Goal: Check status: Check status

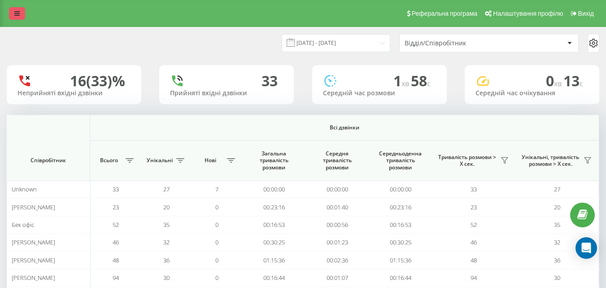
click at [14, 10] on link at bounding box center [17, 13] width 16 height 13
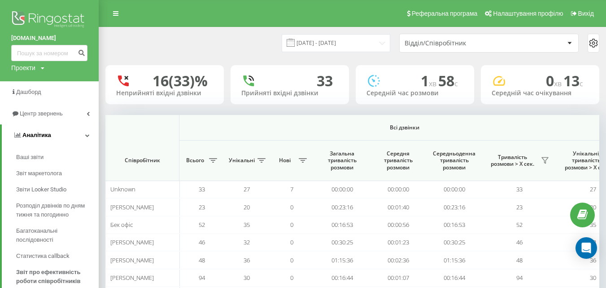
click at [44, 133] on span "Аналiтика" at bounding box center [36, 134] width 29 height 7
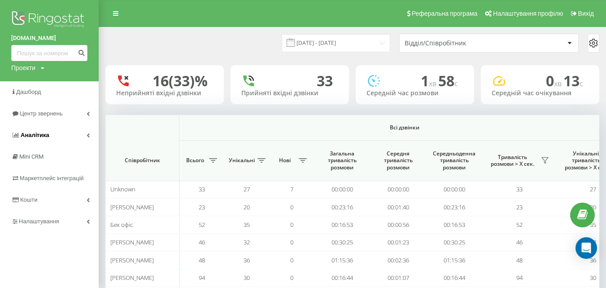
click at [73, 137] on link "Аналiтика" at bounding box center [49, 135] width 99 height 22
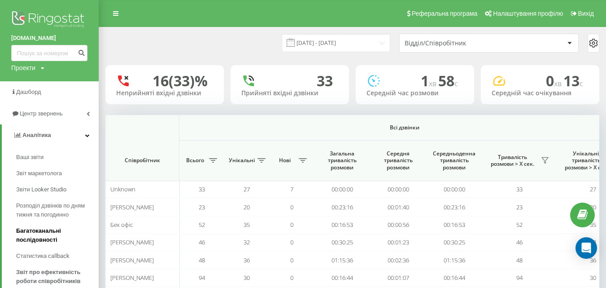
scroll to position [45, 0]
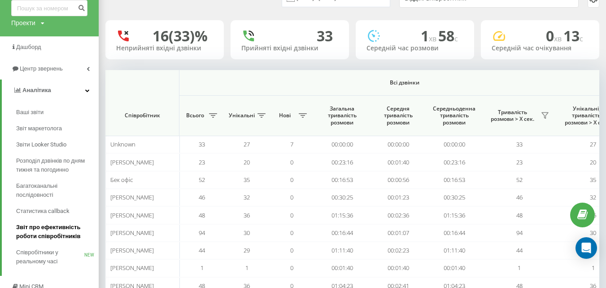
click at [47, 231] on span "Звіт про ефективність роботи співробітників" at bounding box center [55, 231] width 78 height 18
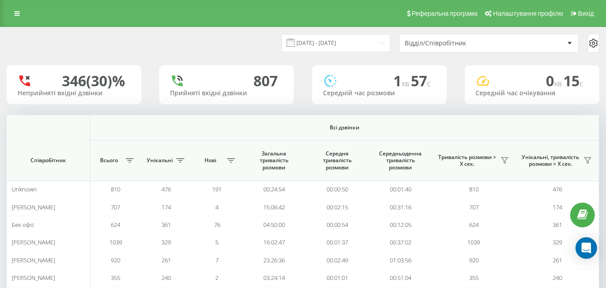
click at [551, 45] on div "Відділ/Співробітник" at bounding box center [485, 43] width 160 height 8
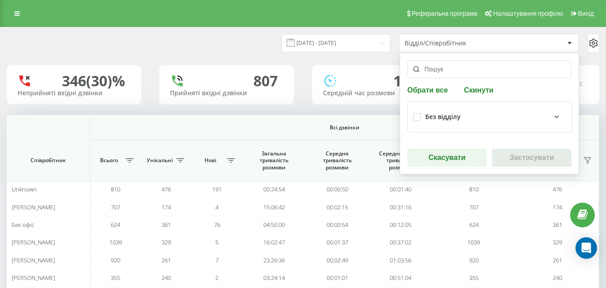
click at [551, 44] on div "Відділ/Співробітник" at bounding box center [485, 43] width 160 height 8
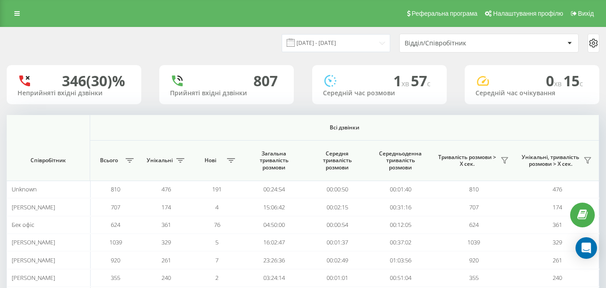
click at [592, 43] on icon at bounding box center [593, 43] width 11 height 11
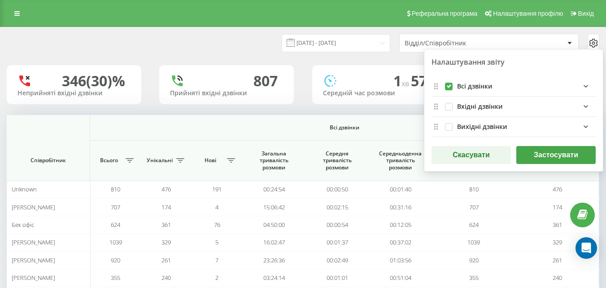
click at [582, 105] on icon "incomingFields quote list" at bounding box center [585, 106] width 11 height 11
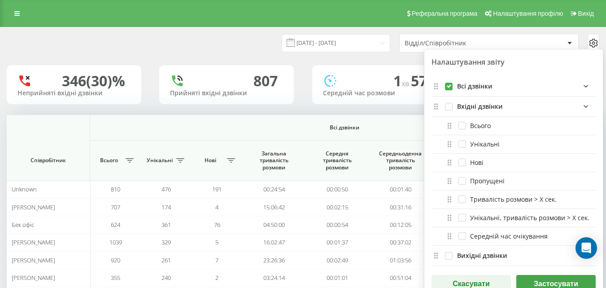
click at [584, 107] on icon "incomingFields quote list" at bounding box center [585, 106] width 11 height 11
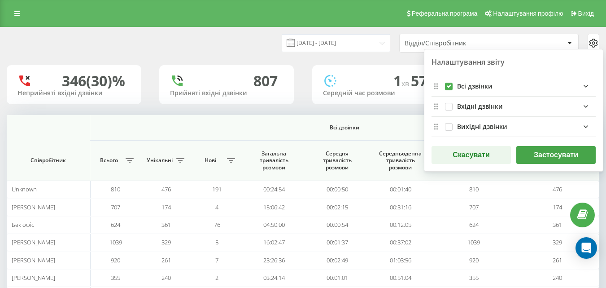
click at [584, 126] on icon "outgoingFields quote list" at bounding box center [585, 126] width 11 height 11
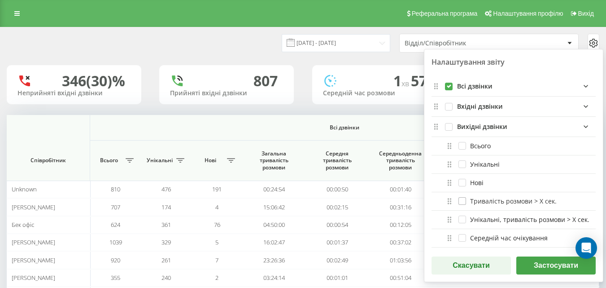
click at [460, 201] on label "Тривалість розмови > Х сек." at bounding box center [507, 201] width 98 height 8
checkbox input "true"
click at [533, 200] on label "Тривалість розмови > Х сек." at bounding box center [507, 201] width 98 height 8
checkbox input "false"
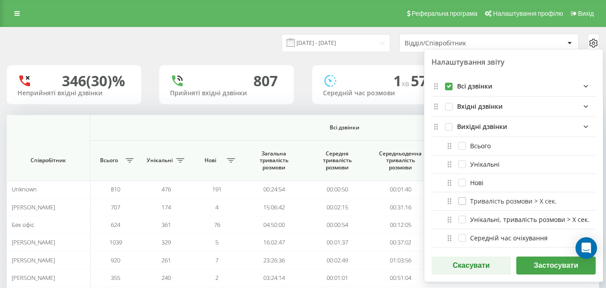
checkbox input "false"
click at [241, 48] on div "22.07.2025 - 22.08.2025 Відділ/Співробітник Налаштування звіту Всі дзвінки Вхід…" at bounding box center [303, 43] width 593 height 19
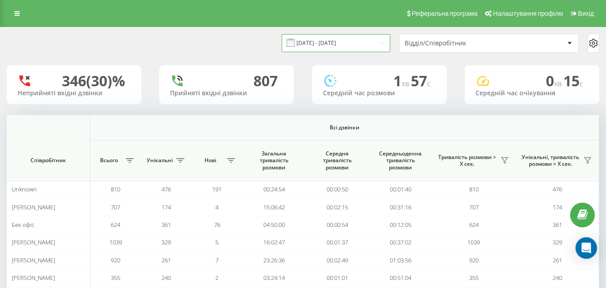
click at [335, 46] on input "22.07.2025 - 22.08.2025" at bounding box center [336, 42] width 109 height 17
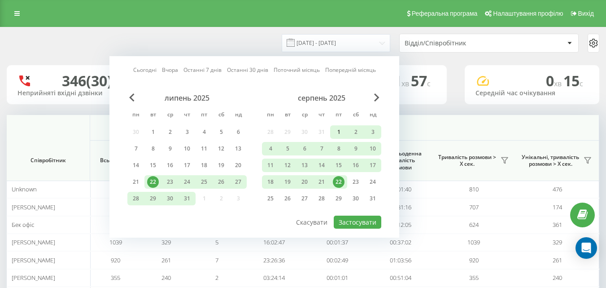
click at [339, 133] on div "1" at bounding box center [339, 132] width 12 height 12
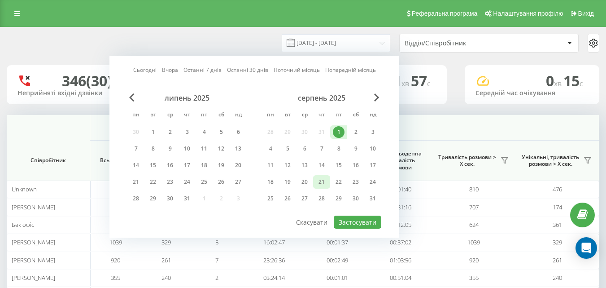
click at [323, 181] on div "21" at bounding box center [322, 182] width 12 height 12
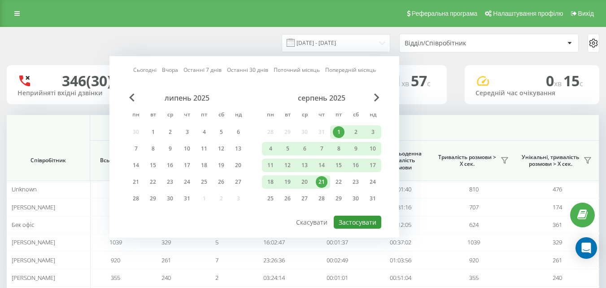
click at [358, 221] on button "Застосувати" at bounding box center [358, 221] width 48 height 13
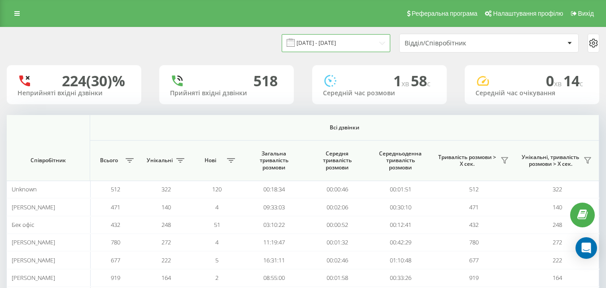
click at [335, 44] on input "01.08.2025 - 21.08.2025" at bounding box center [336, 42] width 109 height 17
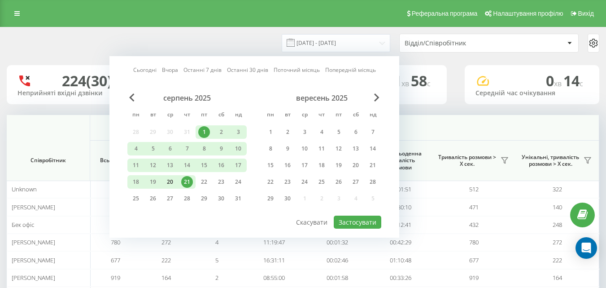
click at [169, 180] on div "20" at bounding box center [170, 182] width 12 height 12
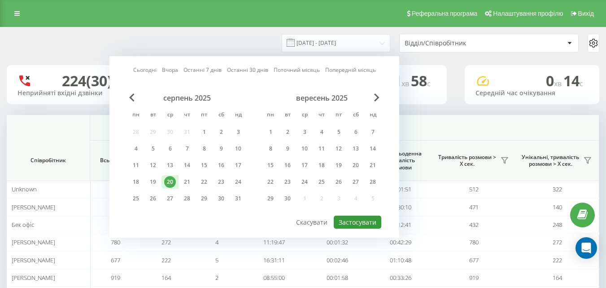
click at [360, 222] on button "Застосувати" at bounding box center [358, 221] width 48 height 13
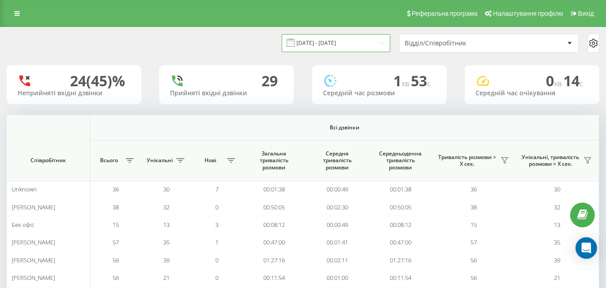
click at [333, 42] on input "20.08.2025 - 20.08.2025" at bounding box center [336, 42] width 109 height 17
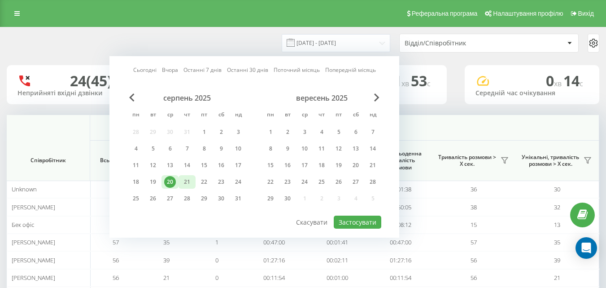
click at [183, 183] on div "21" at bounding box center [187, 182] width 12 height 12
click at [366, 224] on button "Застосувати" at bounding box center [358, 221] width 48 height 13
type input "[DATE] - [DATE]"
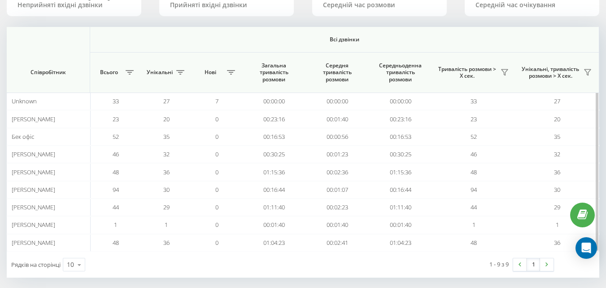
scroll to position [96, 0]
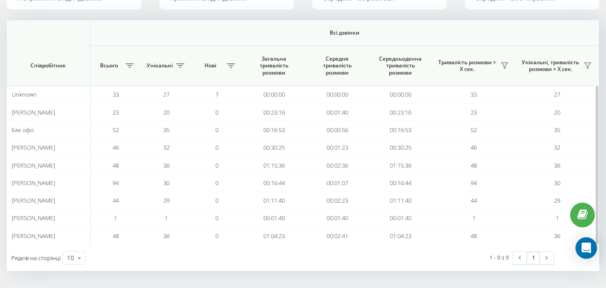
scroll to position [96, 0]
